Goal: Task Accomplishment & Management: Use online tool/utility

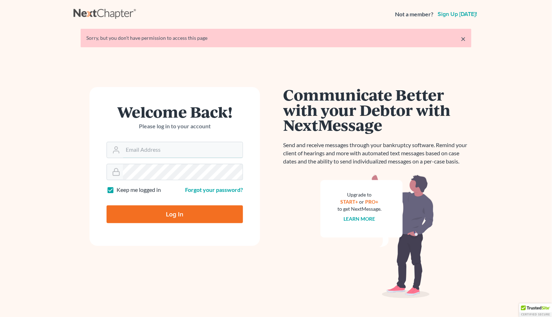
type input "[PERSON_NAME][EMAIL_ADDRESS][DOMAIN_NAME]"
click at [243, 199] on div at bounding box center [180, 220] width 146 height 81
click at [175, 210] on input "Log In" at bounding box center [175, 214] width 136 height 18
type input "Thinking..."
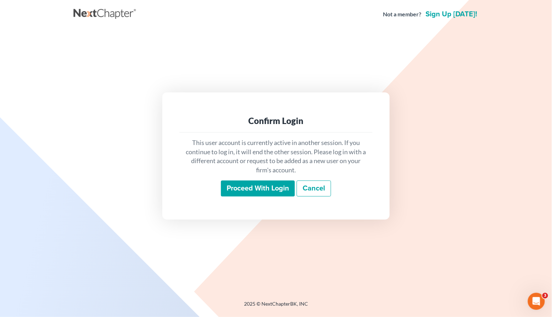
click at [247, 186] on input "Proceed with login" at bounding box center [258, 188] width 74 height 16
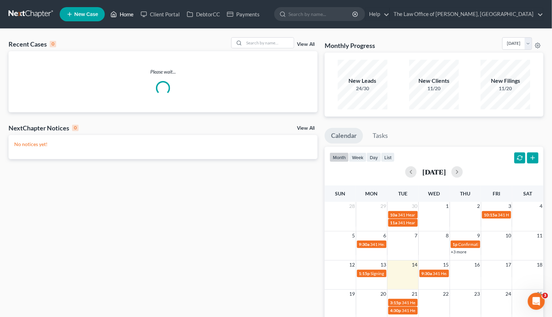
click at [129, 14] on link "Home" at bounding box center [122, 14] width 30 height 13
click at [277, 47] on input "search" at bounding box center [269, 43] width 50 height 10
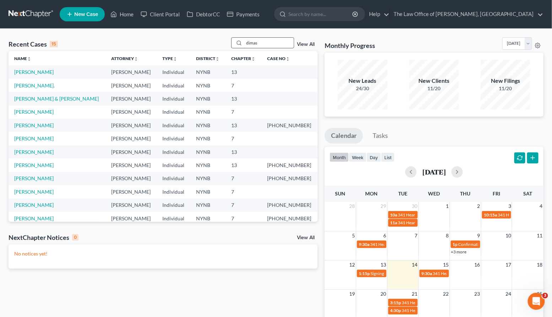
type input "dimas"
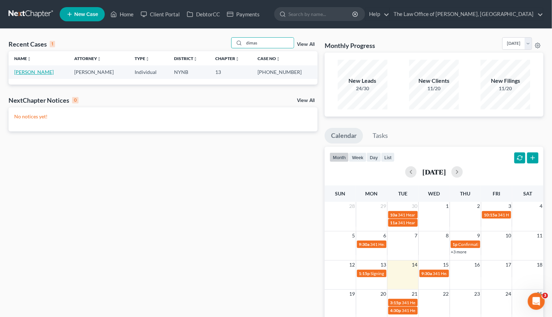
click at [39, 72] on link "[PERSON_NAME]" at bounding box center [33, 72] width 39 height 6
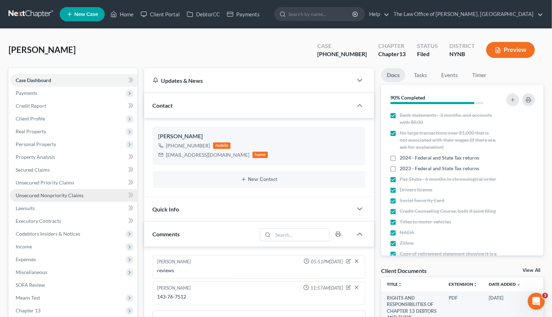
scroll to position [480, 0]
click at [47, 192] on span "Unsecured Nonpriority Claims" at bounding box center [50, 195] width 68 height 6
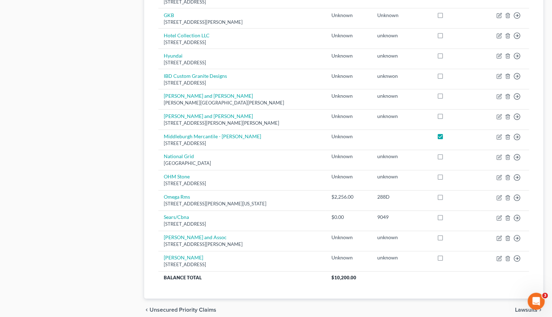
scroll to position [408, 0]
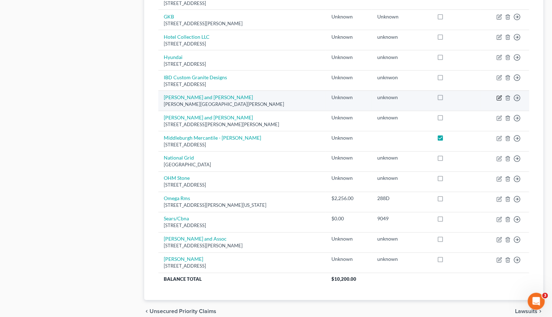
click at [499, 98] on icon "button" at bounding box center [499, 98] width 6 height 6
select select "35"
select select "0"
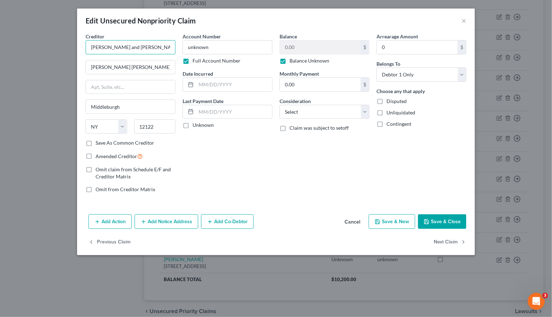
click at [148, 47] on input "[PERSON_NAME] and [PERSON_NAME]" at bounding box center [131, 47] width 90 height 14
drag, startPoint x: 148, startPoint y: 47, endPoint x: 86, endPoint y: 46, distance: 62.2
click at [86, 46] on input "[PERSON_NAME] and [PERSON_NAME]" at bounding box center [131, 47] width 90 height 14
click at [463, 20] on button "×" at bounding box center [463, 20] width 5 height 9
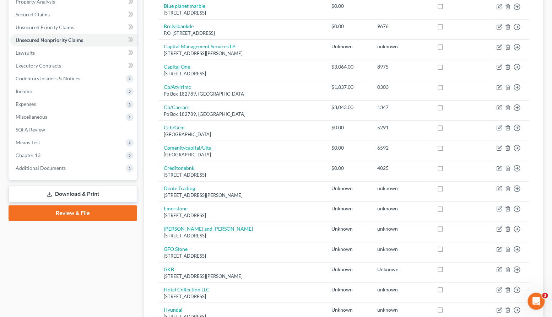
scroll to position [0, 0]
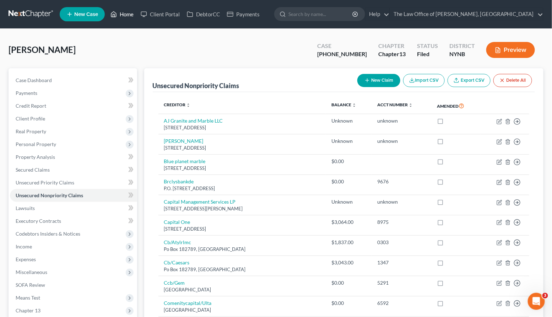
click at [131, 17] on link "Home" at bounding box center [122, 14] width 30 height 13
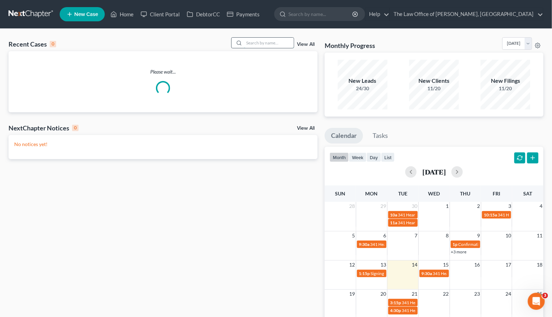
click at [255, 44] on input "search" at bounding box center [269, 43] width 50 height 10
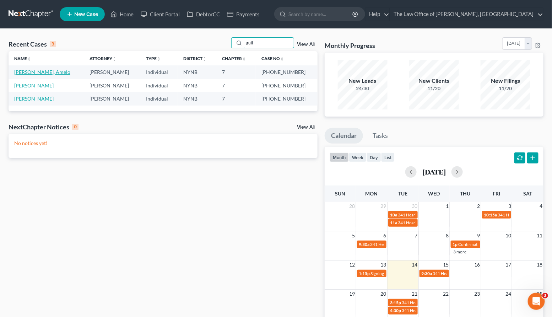
type input "guil"
click at [37, 72] on link "[PERSON_NAME], Amelo" at bounding box center [42, 72] width 56 height 6
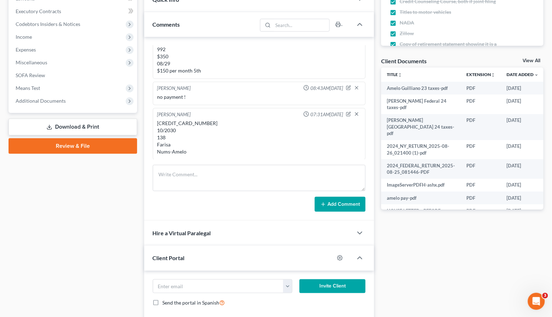
scroll to position [246, 0]
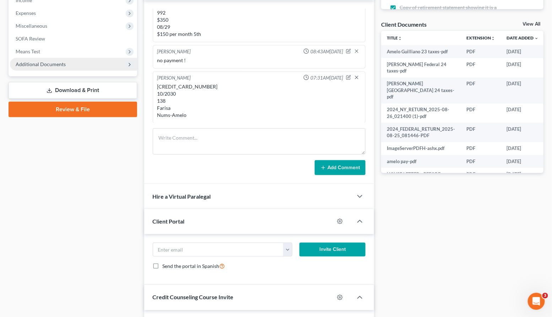
click at [59, 67] on span "Additional Documents" at bounding box center [73, 64] width 127 height 13
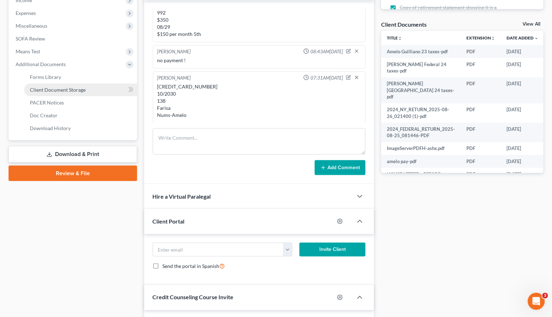
click at [56, 88] on span "Client Document Storage" at bounding box center [58, 90] width 56 height 6
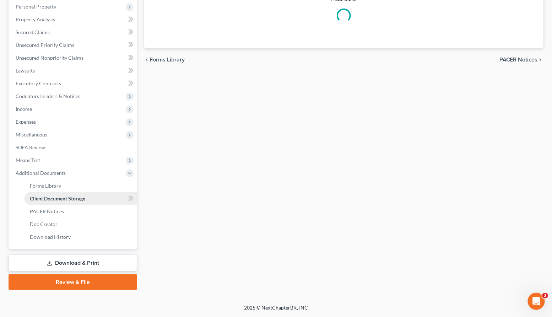
scroll to position [25, 0]
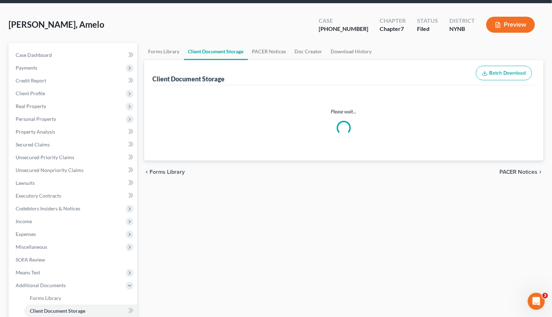
select select "1"
select select "5"
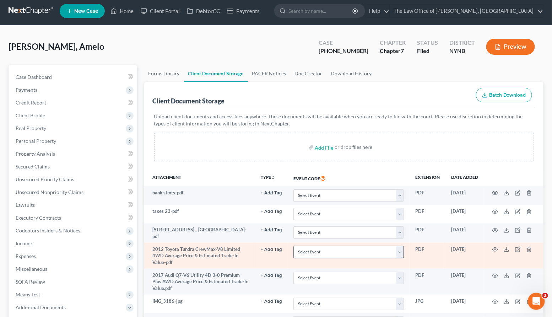
scroll to position [0, 0]
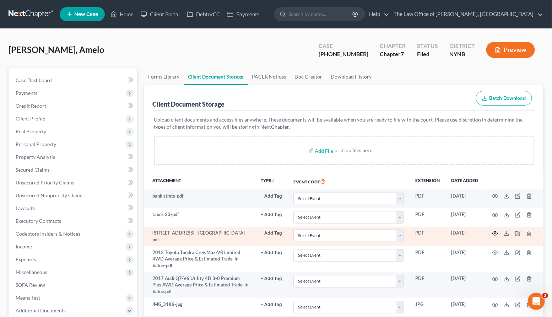
click at [496, 232] on icon "button" at bounding box center [495, 233] width 6 height 6
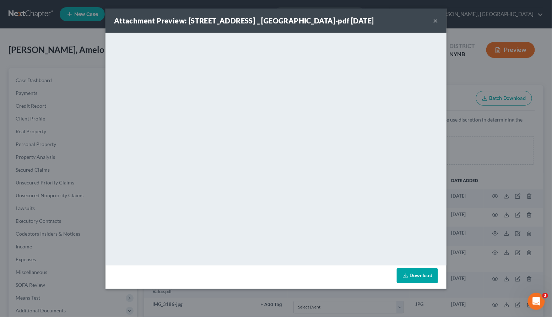
click at [435, 20] on button "×" at bounding box center [435, 20] width 5 height 9
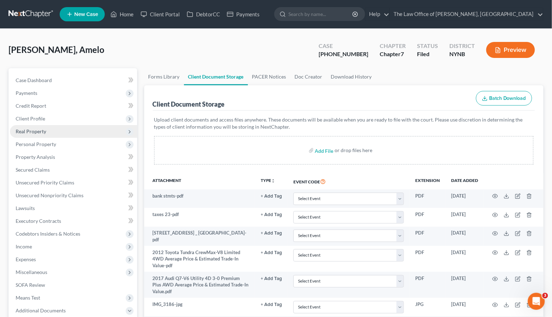
click at [88, 129] on span "Real Property" at bounding box center [73, 131] width 127 height 13
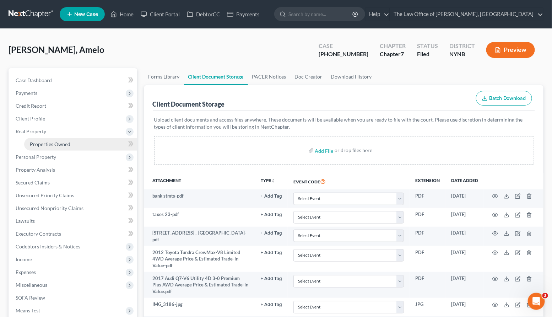
click at [77, 141] on link "Properties Owned" at bounding box center [80, 144] width 113 height 13
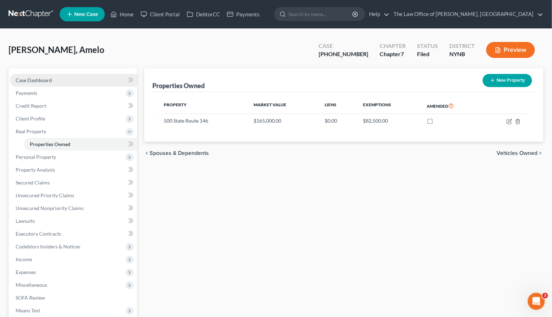
click at [77, 77] on link "Case Dashboard" at bounding box center [73, 80] width 127 height 13
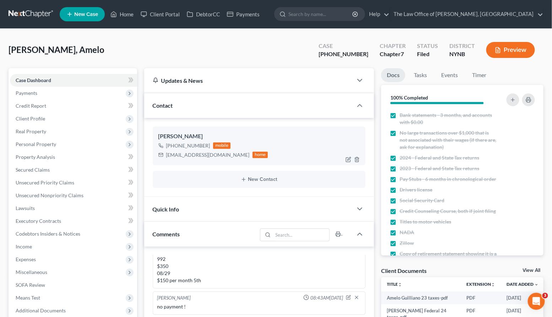
scroll to position [480, 0]
click at [188, 154] on div "[EMAIL_ADDRESS][DOMAIN_NAME]" at bounding box center [207, 154] width 83 height 7
copy div "[EMAIL_ADDRESS][DOMAIN_NAME]"
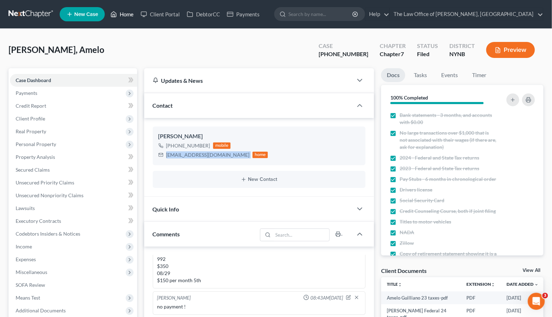
click at [126, 18] on link "Home" at bounding box center [122, 14] width 30 height 13
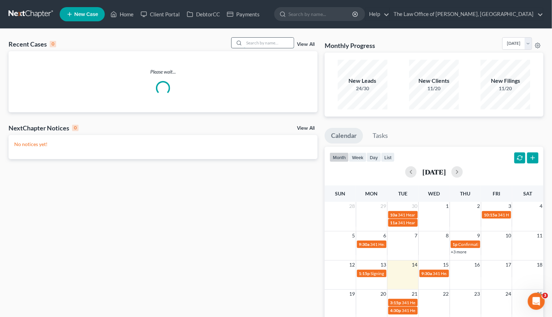
click at [272, 45] on input "search" at bounding box center [269, 43] width 50 height 10
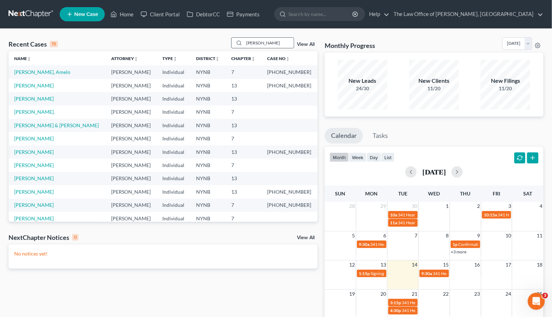
type input "[PERSON_NAME]"
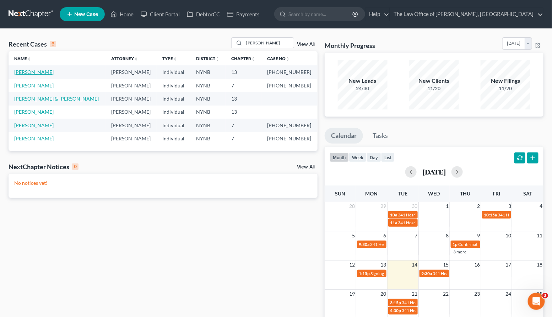
click at [44, 75] on link "[PERSON_NAME]" at bounding box center [33, 72] width 39 height 6
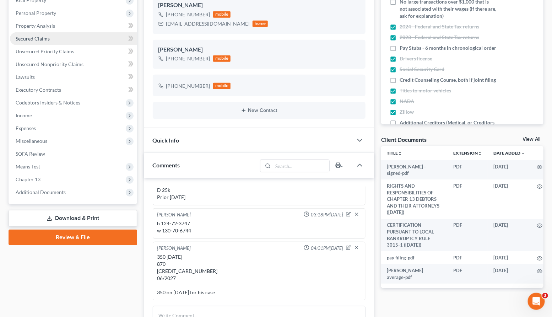
scroll to position [133, 0]
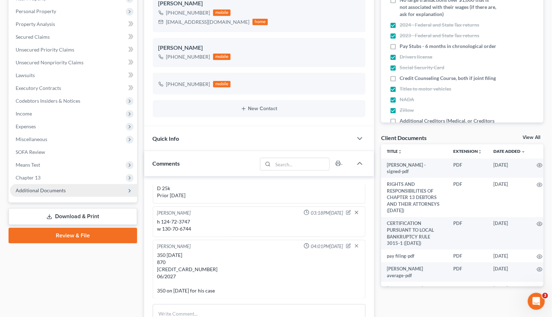
click at [46, 190] on span "Additional Documents" at bounding box center [41, 190] width 50 height 6
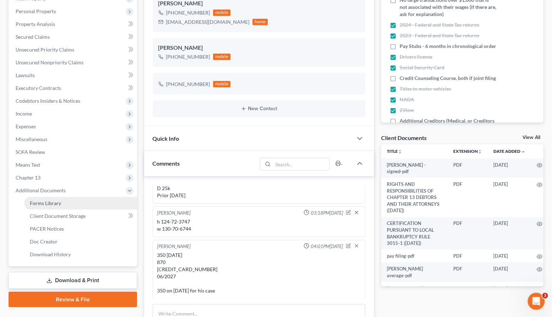
click at [55, 200] on span "Forms Library" at bounding box center [45, 203] width 31 height 6
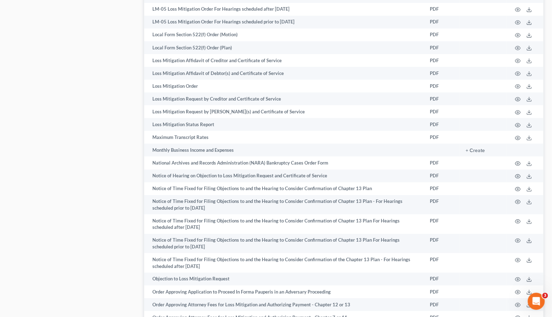
scroll to position [749, 0]
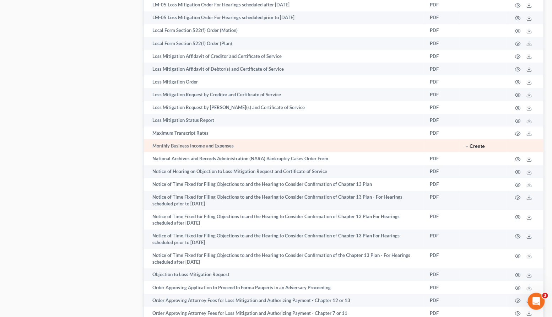
click at [473, 144] on button "+ Create" at bounding box center [475, 146] width 19 height 5
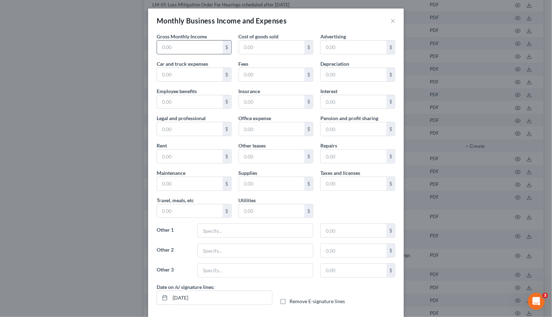
click at [176, 48] on input "text" at bounding box center [190, 46] width 66 height 13
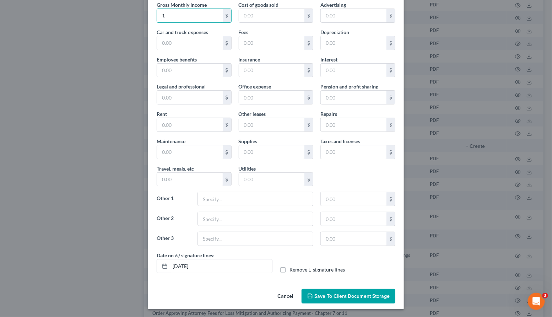
type input "1"
click at [331, 293] on span "Save to Client Document Storage" at bounding box center [351, 296] width 75 height 6
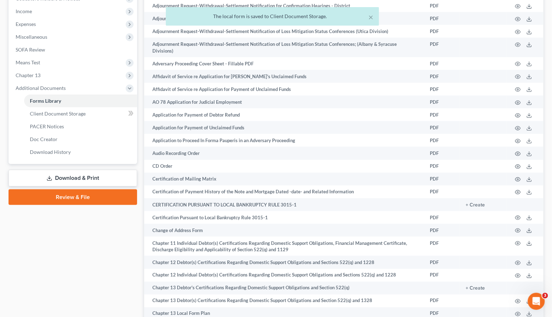
scroll to position [0, 0]
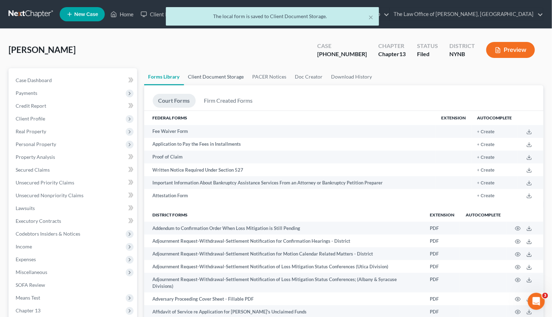
click at [210, 76] on link "Client Document Storage" at bounding box center [216, 76] width 64 height 17
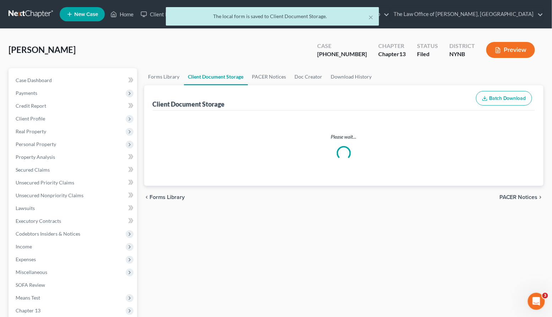
select select "1"
select select "5"
select select "2"
select select "6"
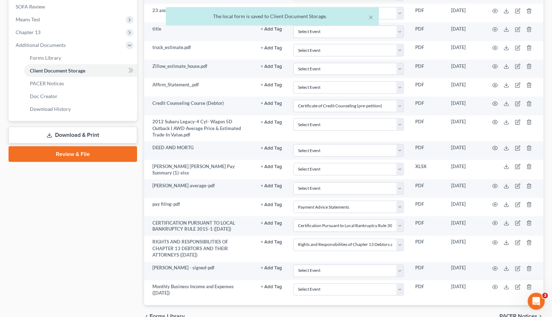
scroll to position [314, 0]
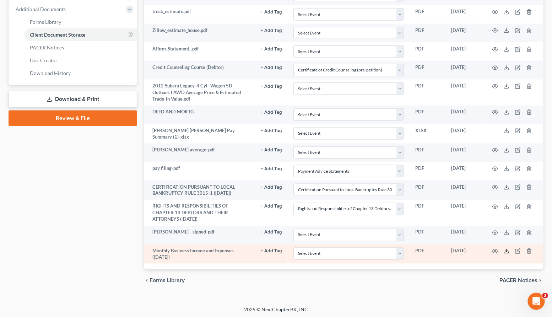
click at [507, 248] on icon at bounding box center [507, 251] width 6 height 6
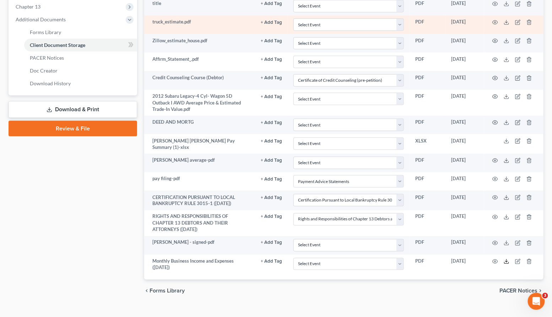
scroll to position [302, 0]
